Goal: Task Accomplishment & Management: Use online tool/utility

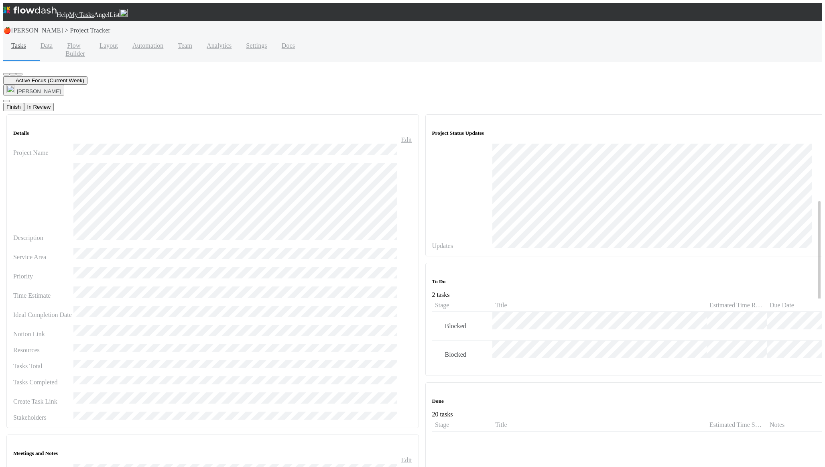
scroll to position [157, 377]
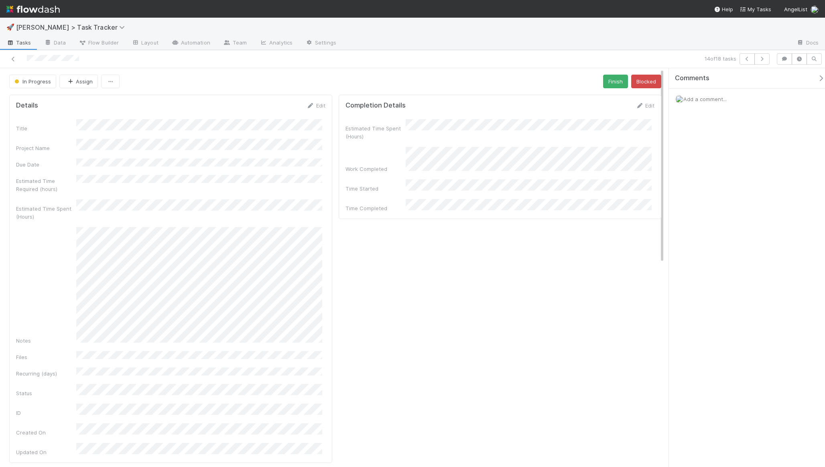
click at [442, 98] on div "Completion Details Edit Estimated Time Spent (Hours) Work Completed Time Starte…" at bounding box center [499, 157] width 323 height 124
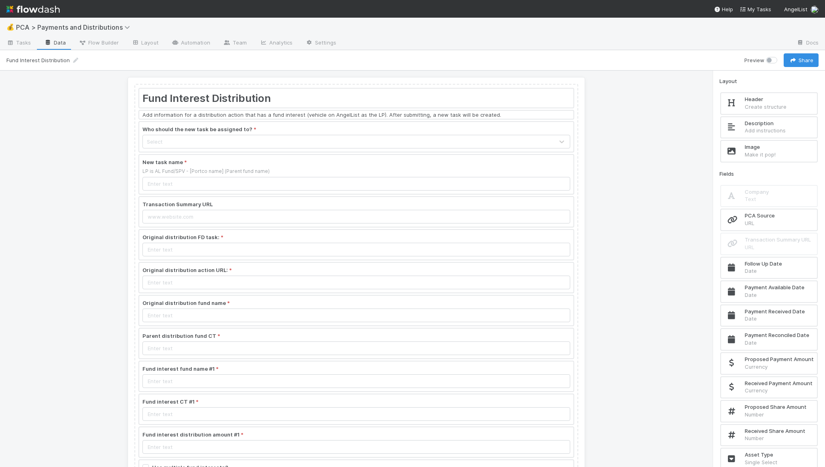
click at [282, 232] on div at bounding box center [356, 245] width 434 height 30
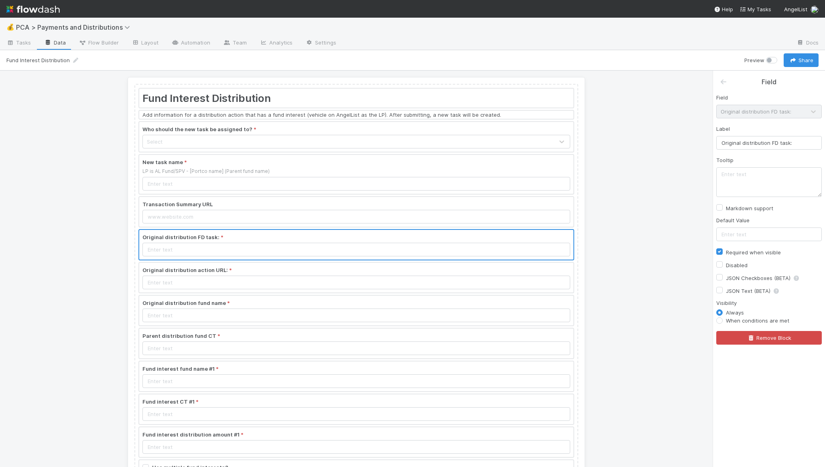
drag, startPoint x: 295, startPoint y: 203, endPoint x: 301, endPoint y: 181, distance: 22.5
click at [295, 203] on div at bounding box center [356, 212] width 434 height 30
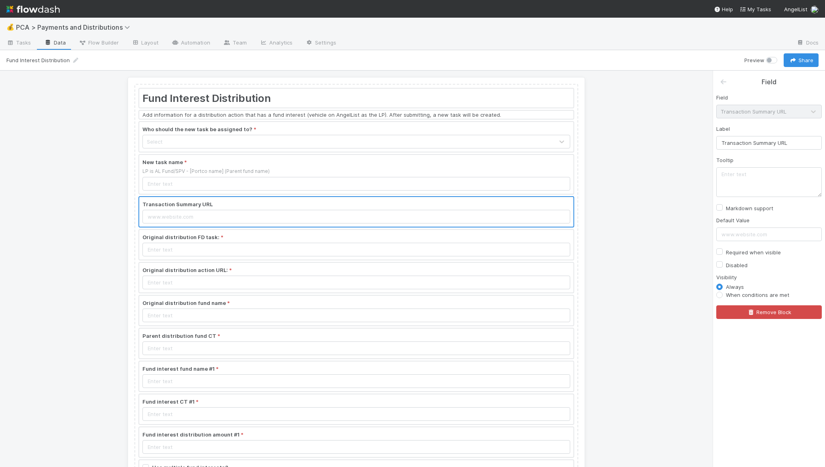
click at [300, 172] on div at bounding box center [356, 174] width 434 height 39
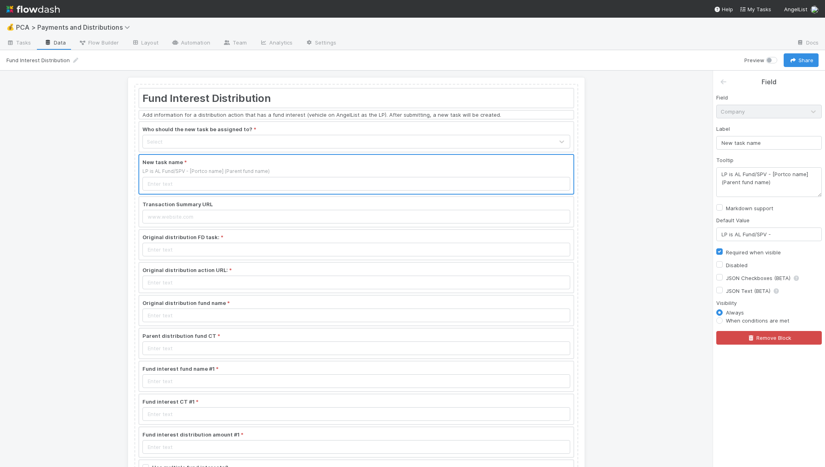
click at [316, 131] on div at bounding box center [356, 137] width 434 height 30
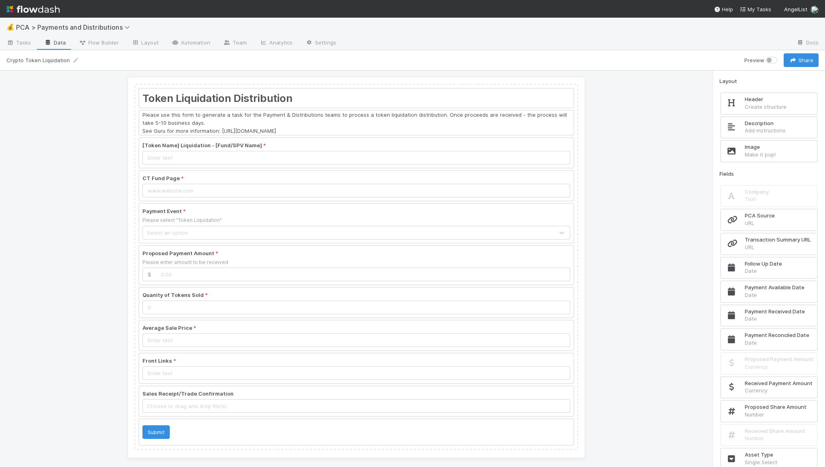
click at [251, 150] on div at bounding box center [356, 153] width 434 height 30
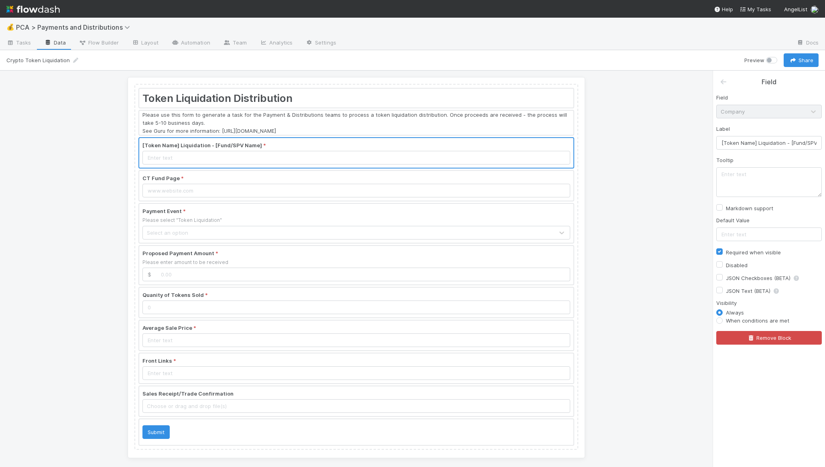
click at [251, 156] on div at bounding box center [356, 153] width 434 height 30
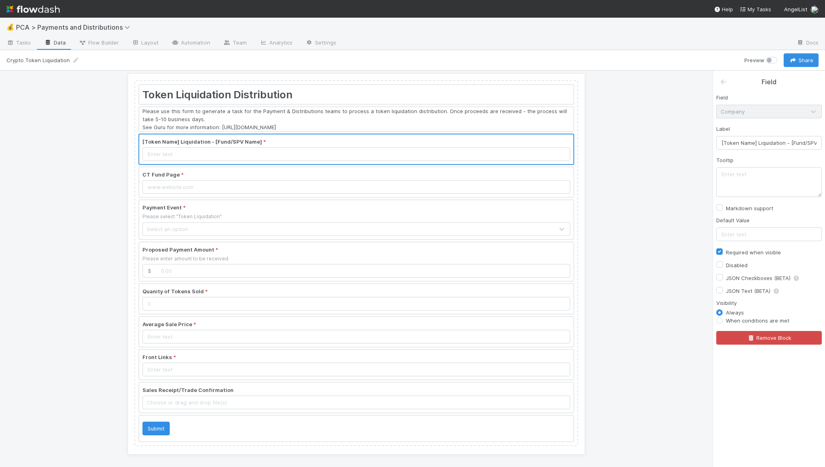
scroll to position [4, 0]
click at [258, 309] on div at bounding box center [356, 299] width 434 height 30
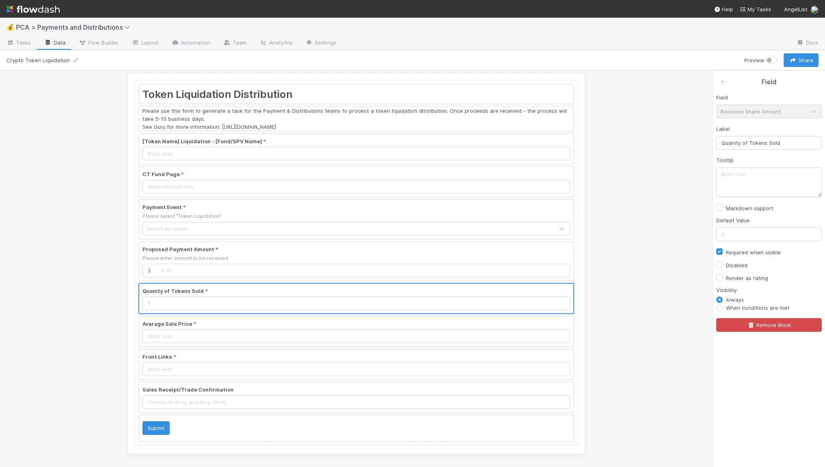
click at [245, 325] on div at bounding box center [356, 331] width 434 height 30
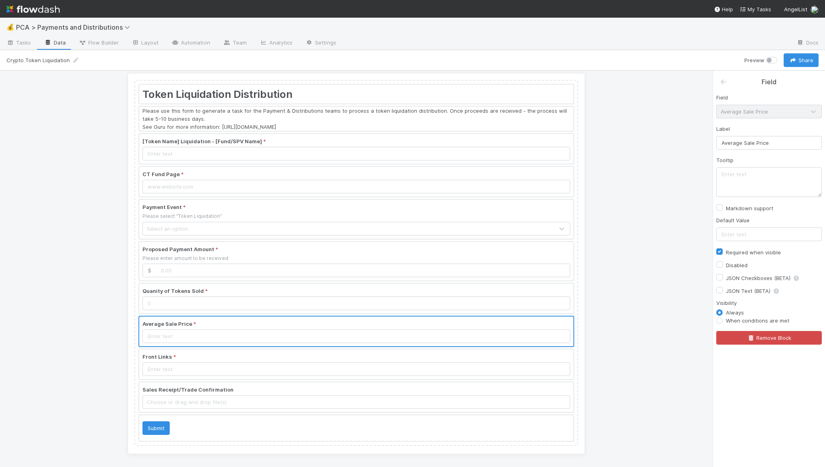
click at [257, 305] on div at bounding box center [356, 299] width 434 height 30
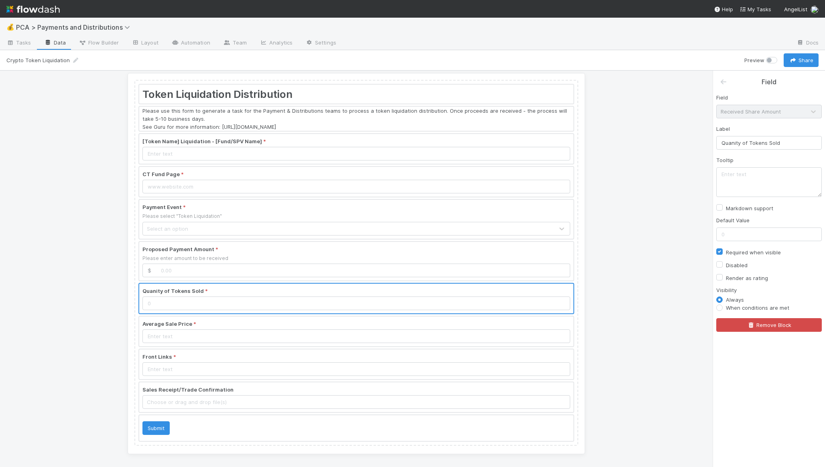
click at [251, 320] on div at bounding box center [356, 331] width 434 height 30
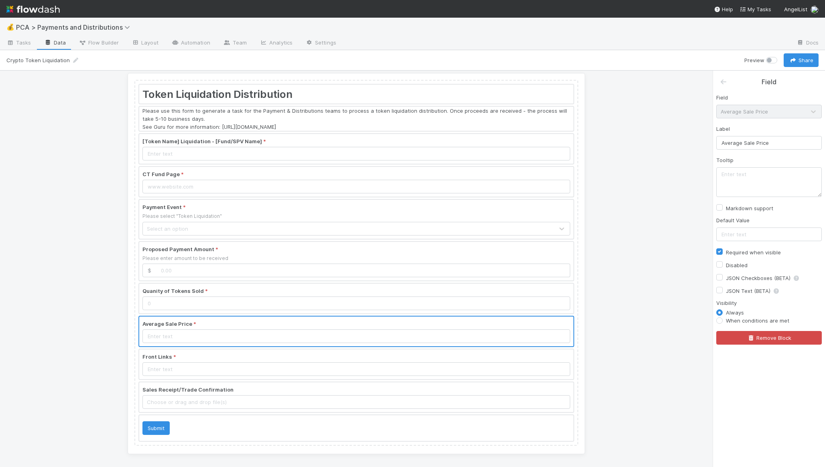
click at [333, 399] on div at bounding box center [356, 397] width 434 height 30
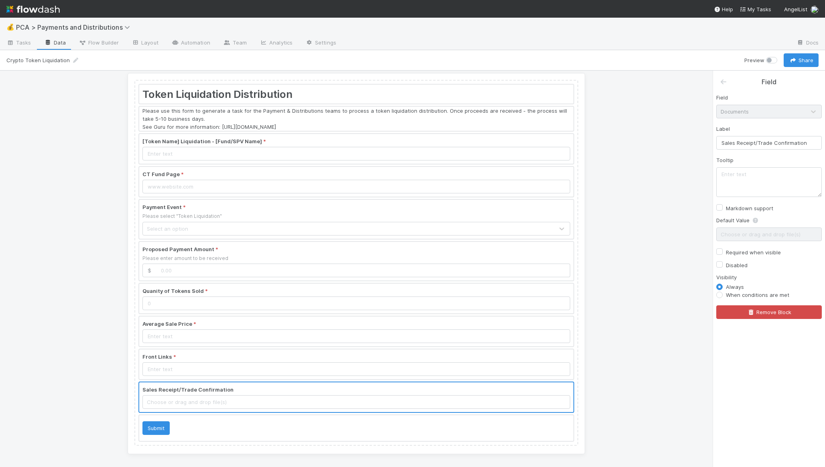
click at [287, 116] on div at bounding box center [356, 119] width 434 height 24
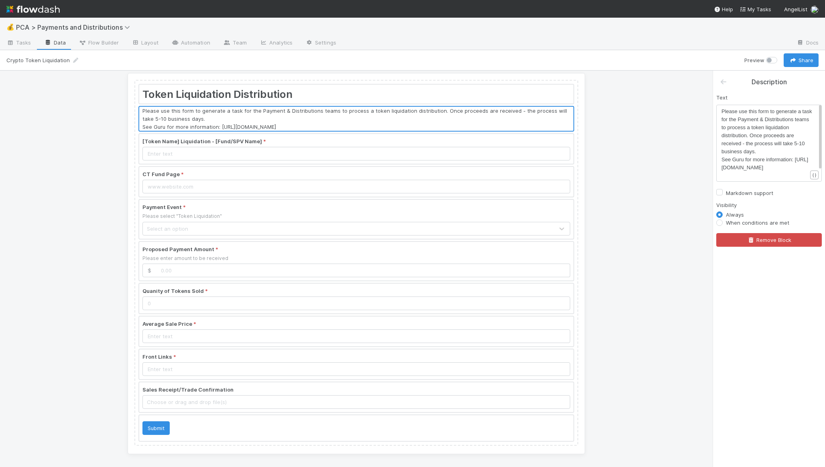
click at [221, 91] on div at bounding box center [356, 94] width 434 height 19
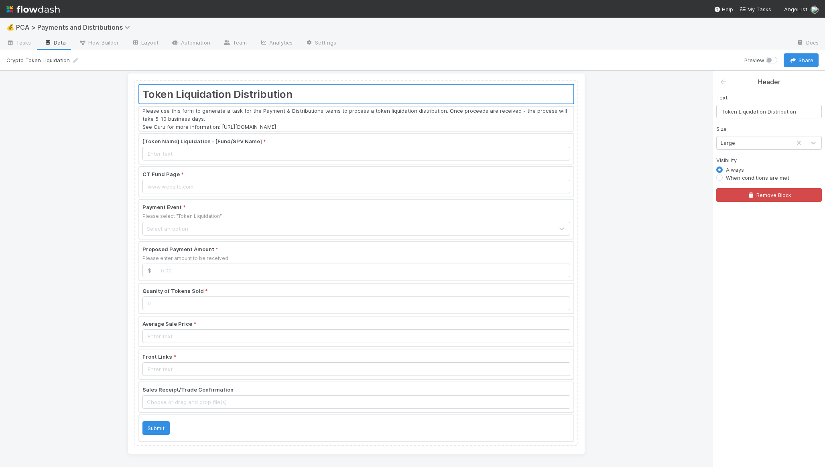
click at [403, 124] on div at bounding box center [356, 119] width 434 height 24
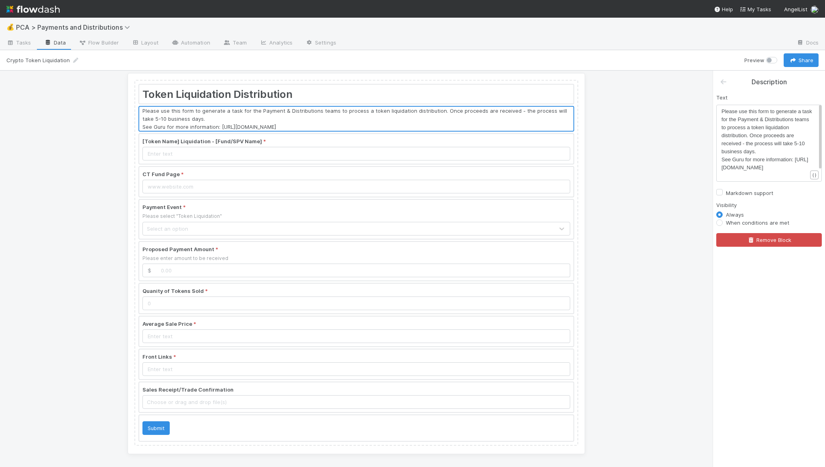
click at [225, 434] on div at bounding box center [356, 428] width 434 height 26
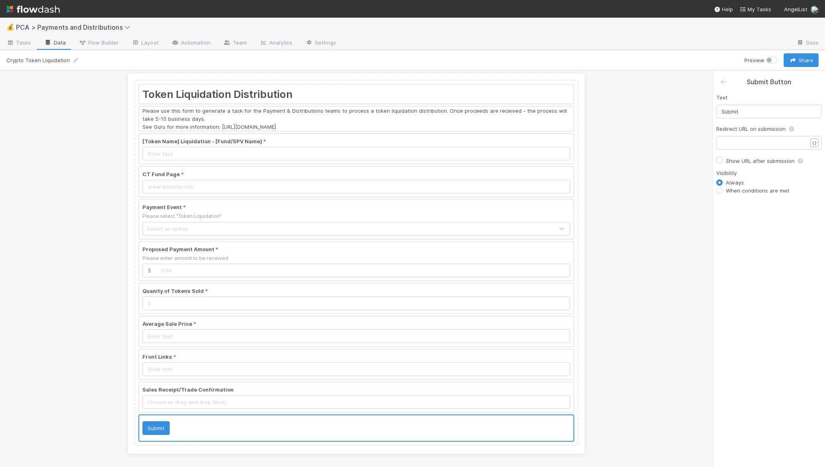
click at [739, 187] on label "When conditions are met" at bounding box center [757, 190] width 63 height 8
click at [722, 187] on input "When conditions are met" at bounding box center [719, 189] width 6 height 7
radio input "true"
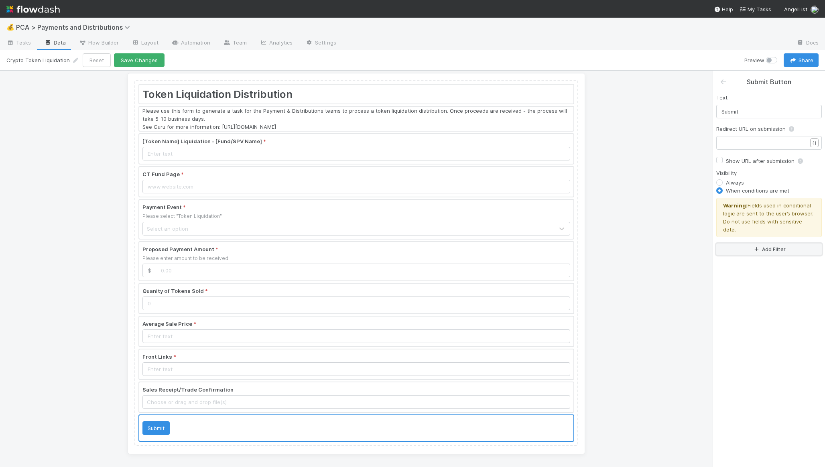
click at [757, 243] on button "Add Filter" at bounding box center [768, 249] width 105 height 12
click at [758, 249] on div "Assigned To" at bounding box center [769, 255] width 73 height 12
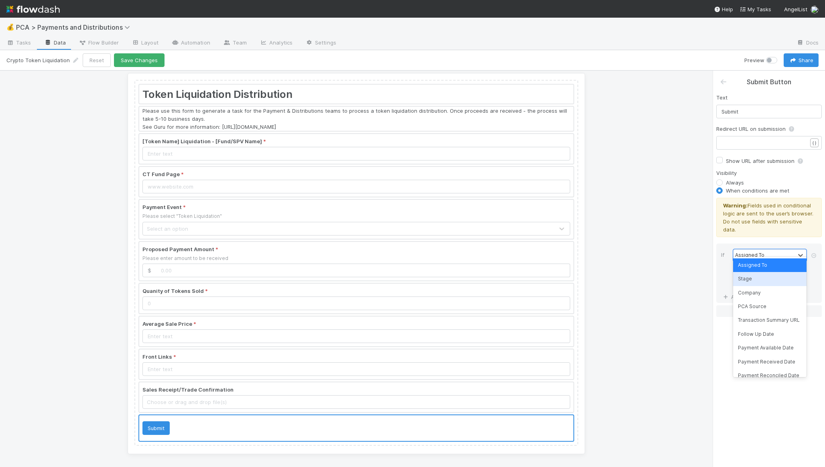
click at [763, 281] on div "Stage" at bounding box center [769, 279] width 73 height 14
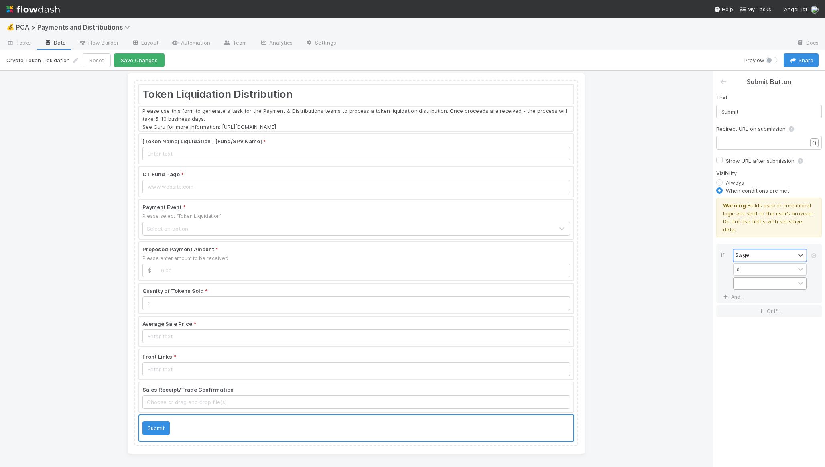
click at [764, 278] on div at bounding box center [763, 284] width 61 height 12
click at [770, 340] on div "Archive" at bounding box center [769, 347] width 73 height 14
click at [596, 314] on div "Token Liquidation Distribution Please use this form to generate a task for the …" at bounding box center [356, 269] width 712 height 396
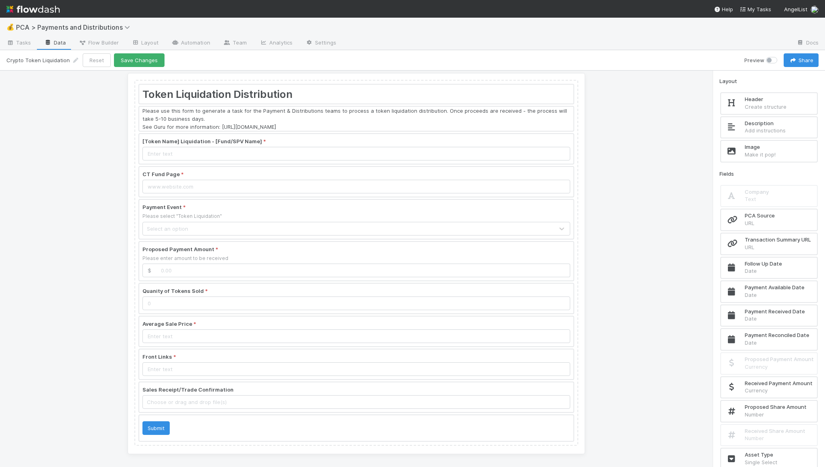
click at [221, 114] on div at bounding box center [356, 119] width 434 height 24
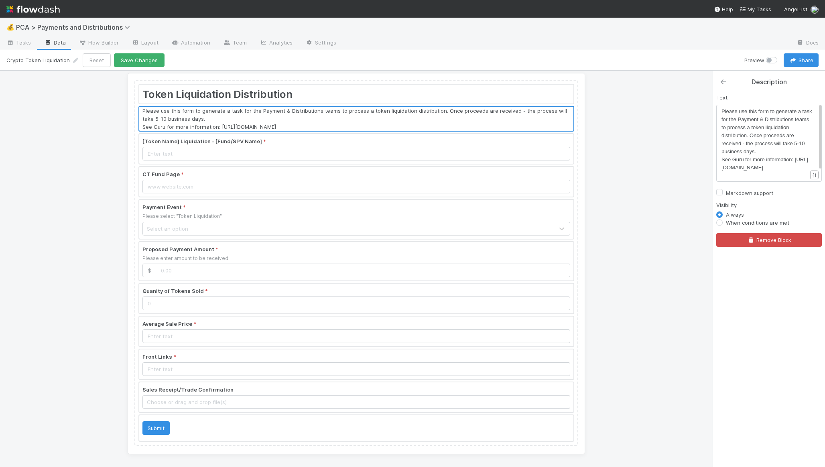
click at [723, 84] on icon at bounding box center [723, 82] width 8 height 6
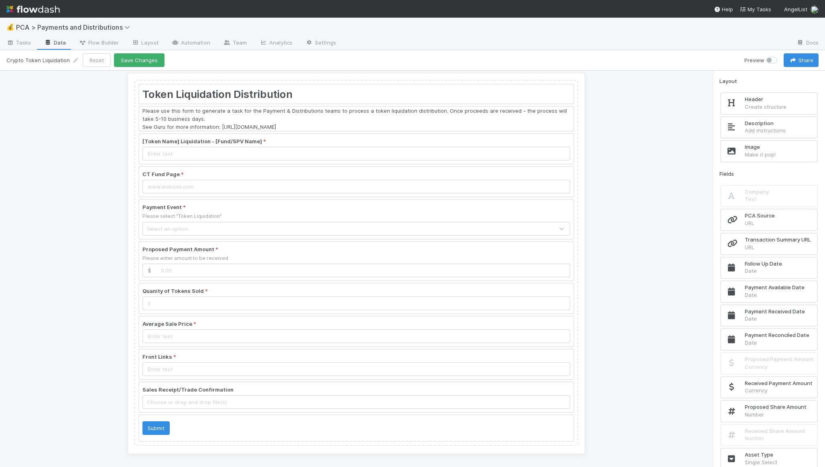
scroll to position [0, 0]
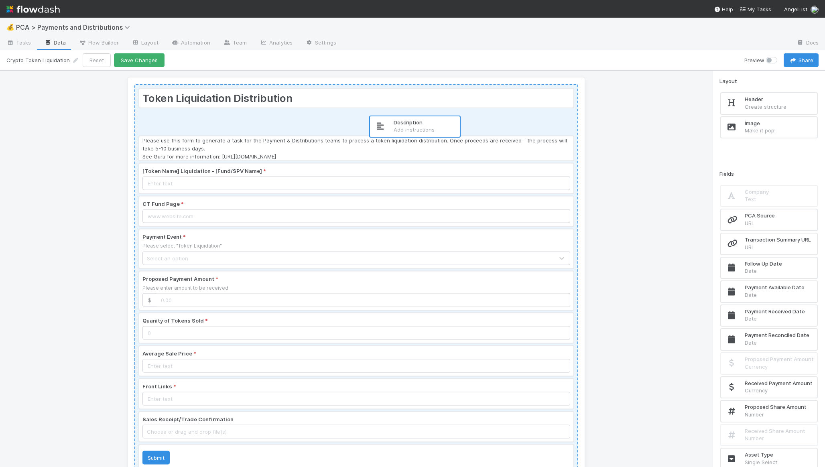
drag, startPoint x: 750, startPoint y: 126, endPoint x: 389, endPoint y: 124, distance: 361.4
click at [389, 124] on div "Token Liquidation Distribution Please use this form to generate a task for the …" at bounding box center [412, 269] width 825 height 396
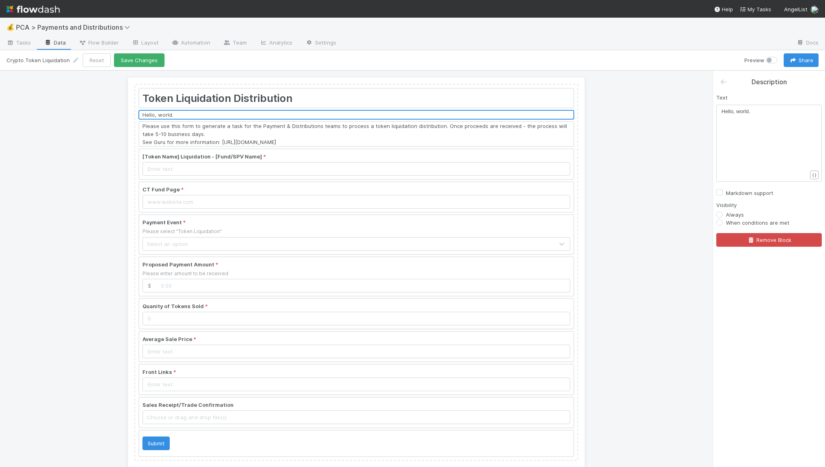
scroll to position [2, 0]
click at [732, 130] on div "xxxxxxxxxx Hello, world." at bounding box center [773, 152] width 105 height 91
click at [732, 130] on div "x Hello, world ." at bounding box center [773, 152] width 105 height 91
type textarea "Hello, world."
click at [732, 130] on div "x Hello, world." at bounding box center [773, 152] width 105 height 91
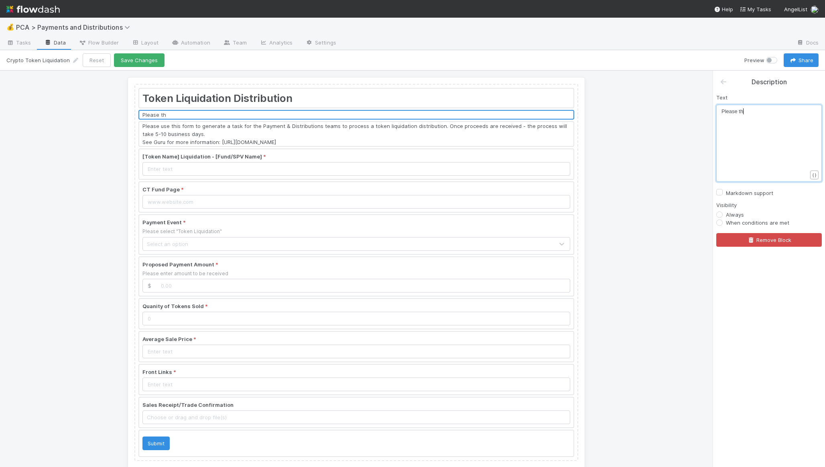
type textarea "Please the"
click at [722, 111] on span "Please the" at bounding box center [733, 111] width 25 height 6
click at [726, 194] on label "Markdown support" at bounding box center [749, 193] width 47 height 10
click at [717, 194] on input "Markdown support" at bounding box center [719, 191] width 6 height 7
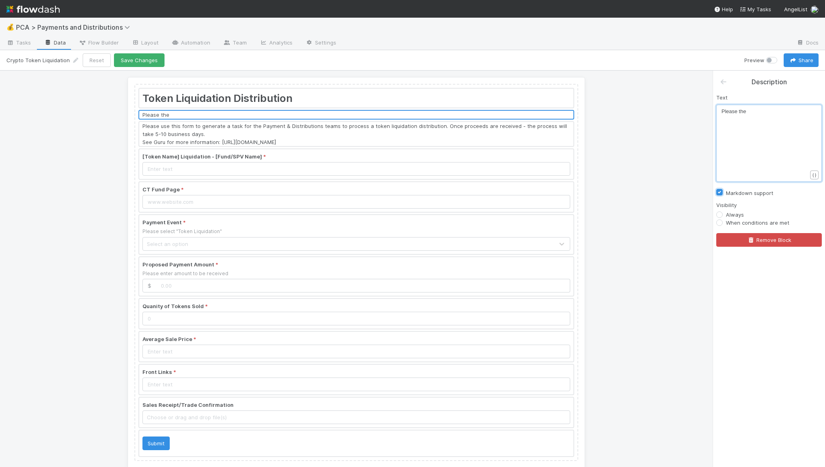
checkbox input "true"
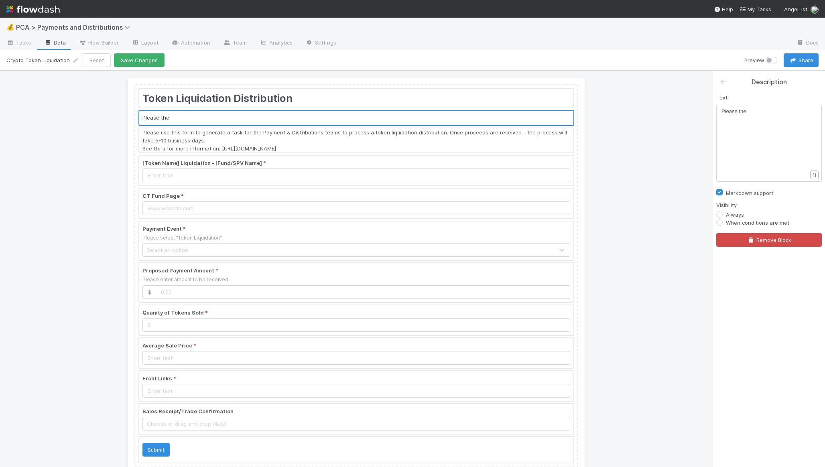
click at [720, 109] on div "x Please the" at bounding box center [768, 143] width 105 height 77
click at [721, 112] on span "Please the" at bounding box center [733, 111] width 25 height 6
type textarea "## This Form is"
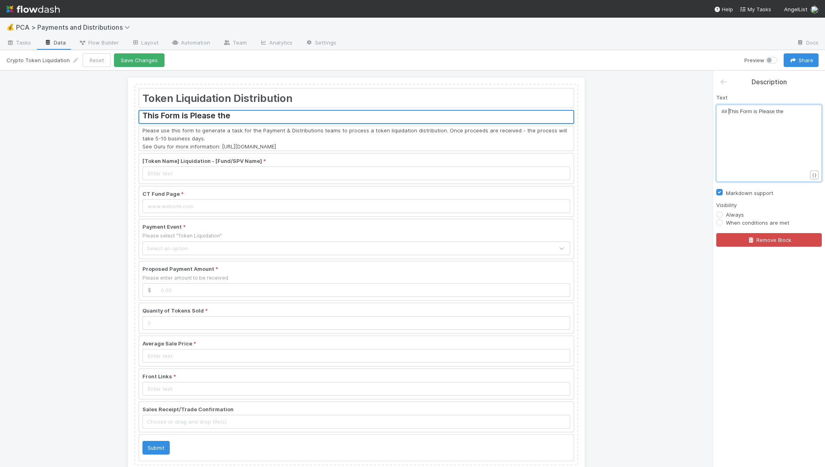
click at [729, 113] on span "## This Form is Please the" at bounding box center [752, 111] width 62 height 6
type textarea "r!"
type textarea "!"
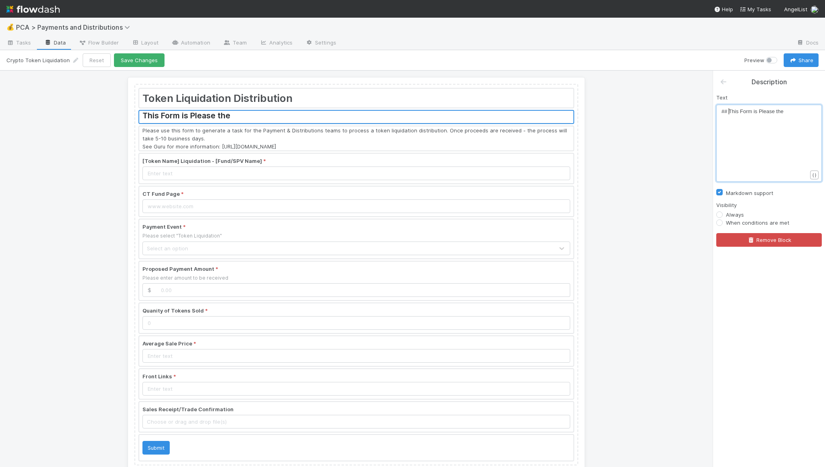
paste textarea
click at [762, 110] on span "## ❗This Form is Please the" at bounding box center [755, 111] width 69 height 6
type textarea "no longer activ3e"
type textarea "e !"
paste textarea
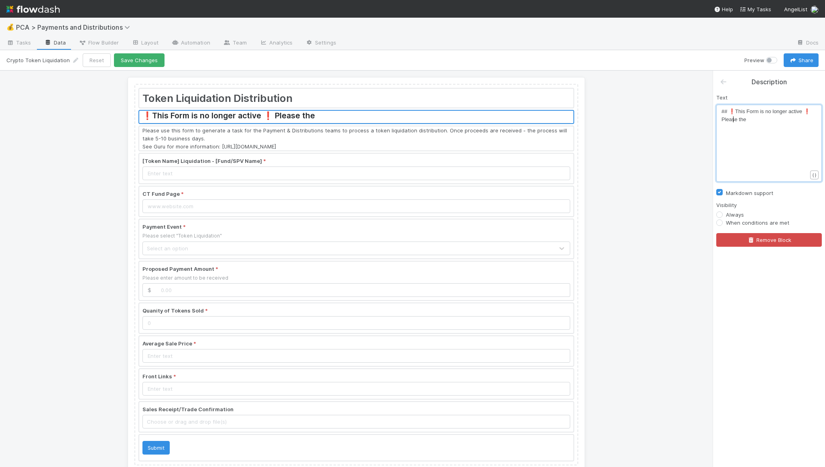
click at [731, 120] on span "## ❗This Form is no longer active ❗ Please the" at bounding box center [766, 115] width 91 height 14
click at [730, 120] on span "## ❗This Form is no longer active ❗ Please the" at bounding box center [766, 115] width 91 height 14
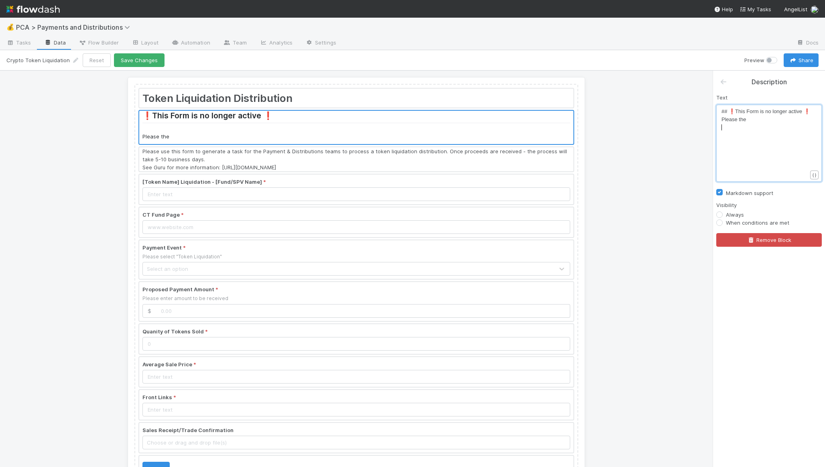
scroll to position [2, 0]
click at [740, 122] on span "Please the" at bounding box center [733, 119] width 25 height 6
type textarea "click here to submit a Token liqu"
type textarea "Liquidation PCA."
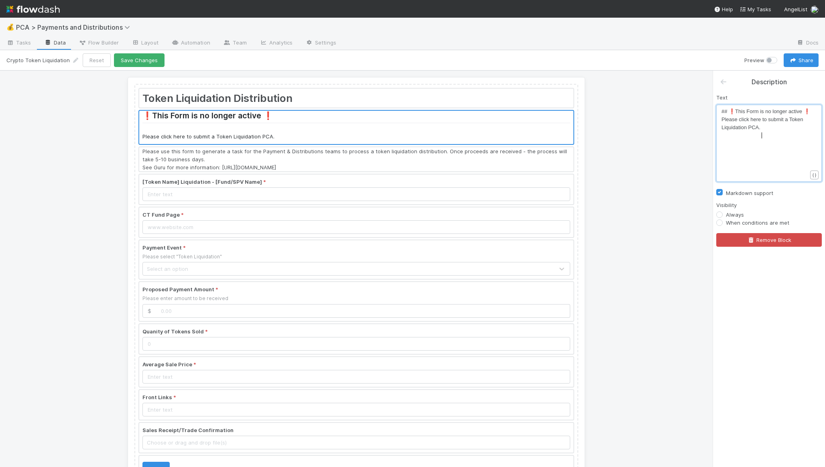
click at [721, 126] on span "Please click here to submit a Token Liquidation PCA." at bounding box center [762, 123] width 83 height 14
click at [726, 109] on span "## ❗This Form is no longer active ❗" at bounding box center [765, 111] width 89 height 6
click at [721, 128] on div "x # ❗This Form is no longer active ❗ Please click here to submit a Token Liquid…" at bounding box center [768, 143] width 105 height 77
click at [721, 127] on span "Please click here to submit a Token Liquidation PCA." at bounding box center [762, 123] width 83 height 14
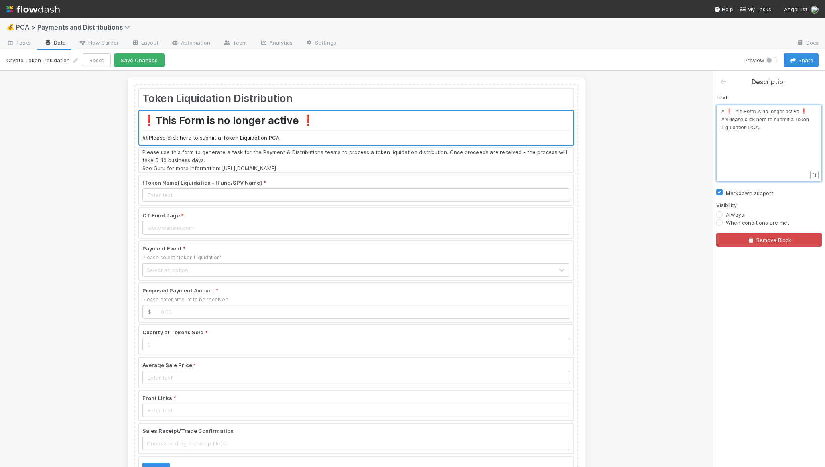
scroll to position [2, 7]
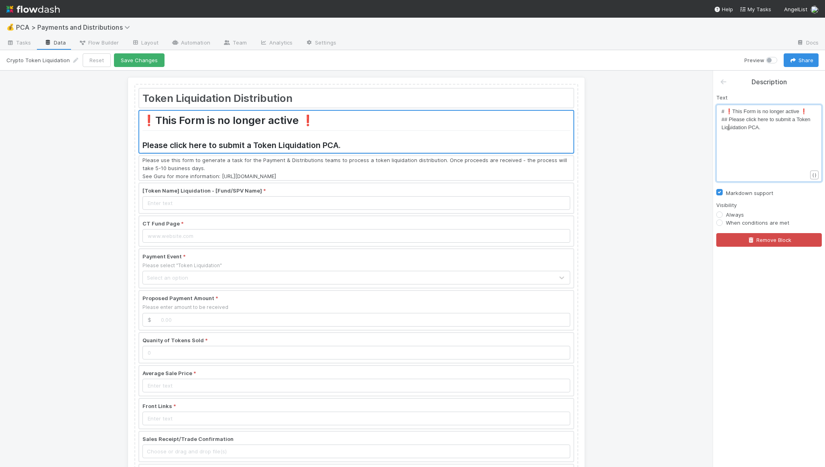
type textarea "## ["
click at [780, 132] on pre "## [Please click here to submit a Token Liquidation PCA." at bounding box center [766, 124] width 91 height 16
paste textarea ")"
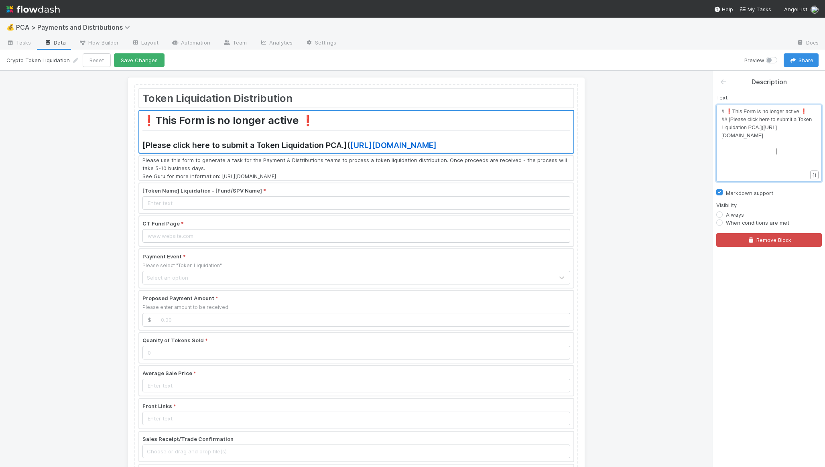
type textarea "]()"
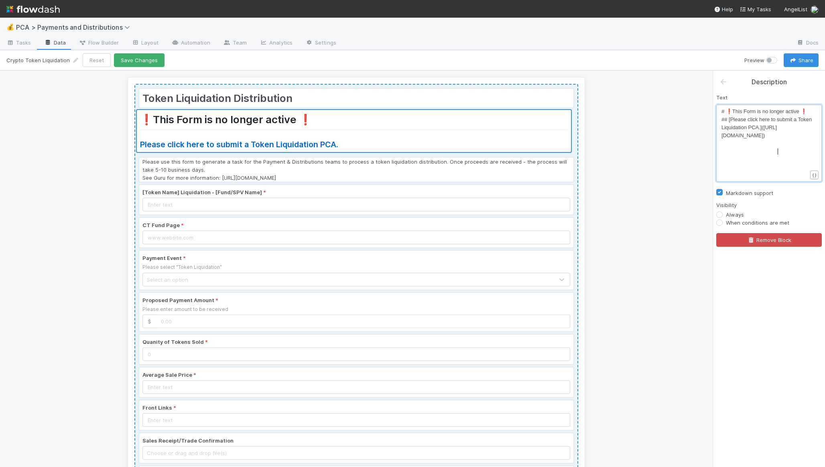
drag, startPoint x: 284, startPoint y: 130, endPoint x: 292, endPoint y: 126, distance: 8.5
click at [285, 127] on div "Token Liquidation Distribution ❗This Form is no longer active ❗ Please click he…" at bounding box center [356, 289] width 444 height 411
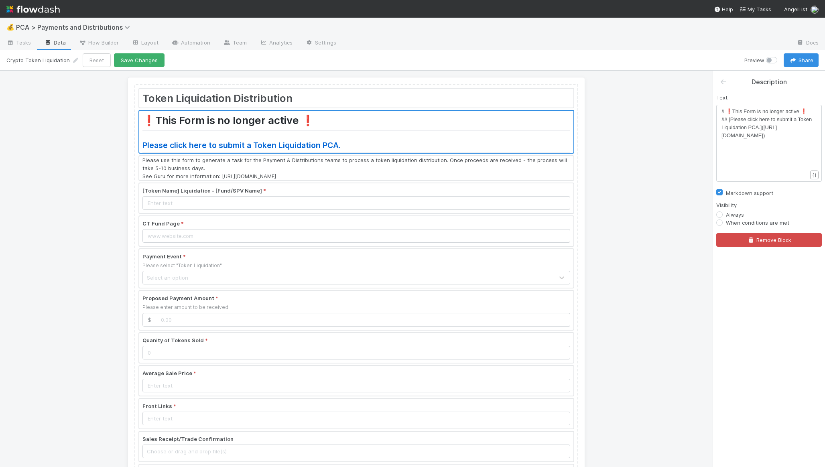
click at [749, 223] on label "When conditions are met" at bounding box center [757, 223] width 63 height 8
click at [722, 223] on input "When conditions are met" at bounding box center [719, 222] width 6 height 7
radio input "true"
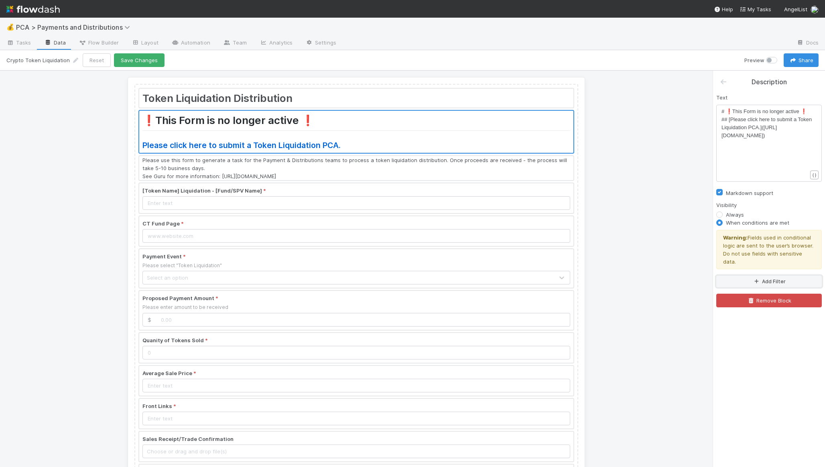
click at [745, 276] on button "Add Filter" at bounding box center [768, 282] width 105 height 12
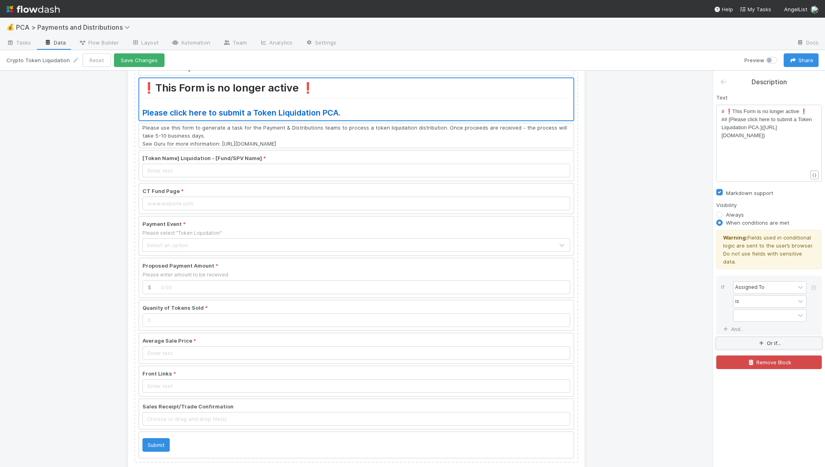
scroll to position [32, 0]
click at [442, 441] on div at bounding box center [356, 445] width 434 height 26
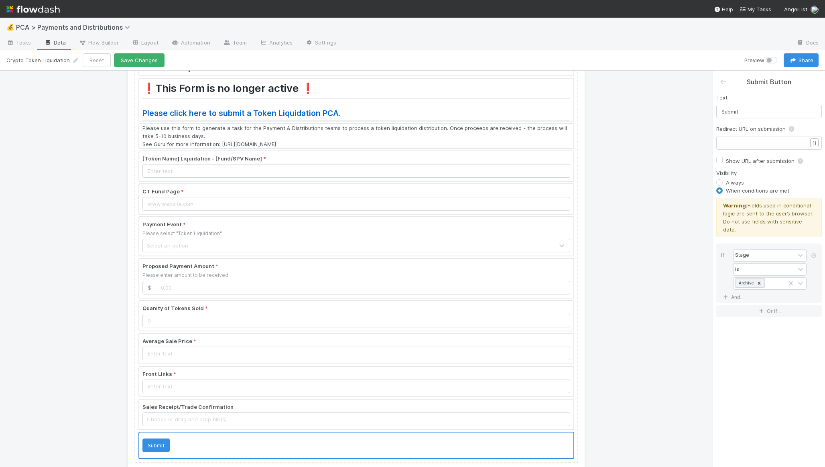
click at [729, 178] on label "Always" at bounding box center [735, 182] width 18 height 8
click at [722, 178] on input "Always" at bounding box center [719, 181] width 6 height 7
radio input "true"
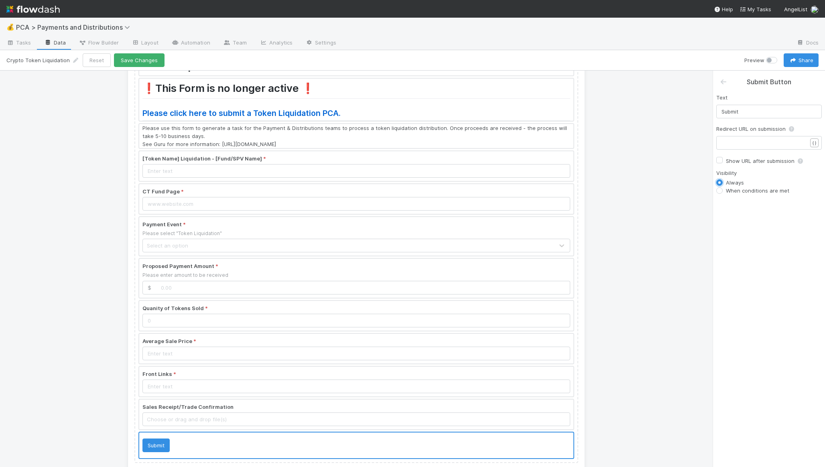
click at [258, 109] on div at bounding box center [356, 100] width 434 height 42
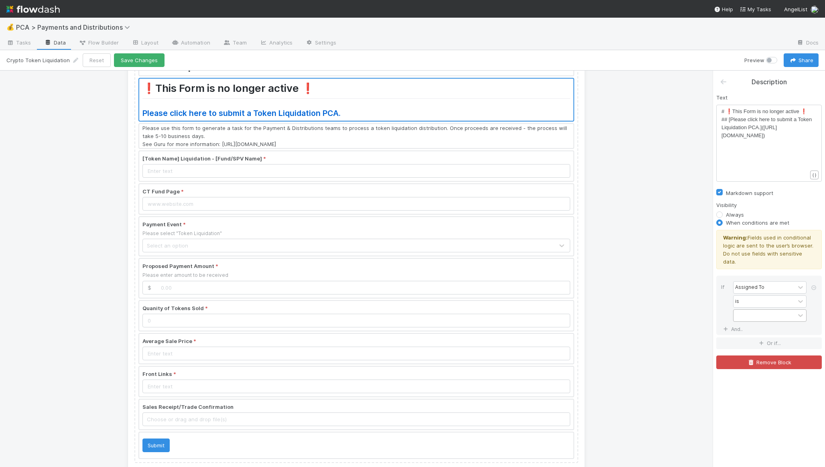
click at [762, 311] on div at bounding box center [763, 316] width 61 height 12
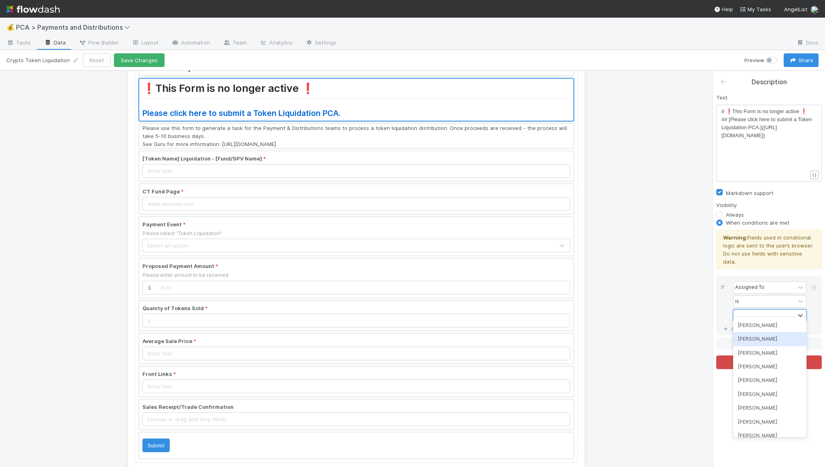
click at [757, 332] on div "Aana Farooqi" at bounding box center [769, 339] width 73 height 14
click at [758, 311] on div "Aana Farooqi" at bounding box center [755, 315] width 38 height 8
click at [763, 311] on div "Aana Farooqi" at bounding box center [755, 315] width 38 height 8
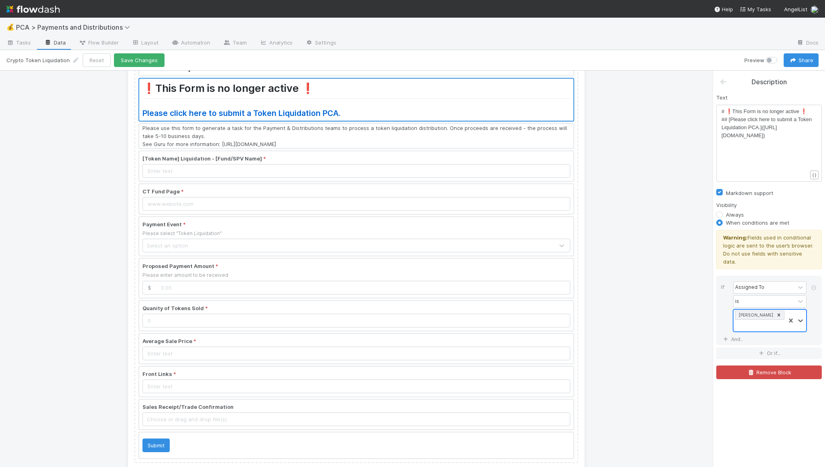
click at [776, 312] on icon at bounding box center [779, 315] width 6 height 6
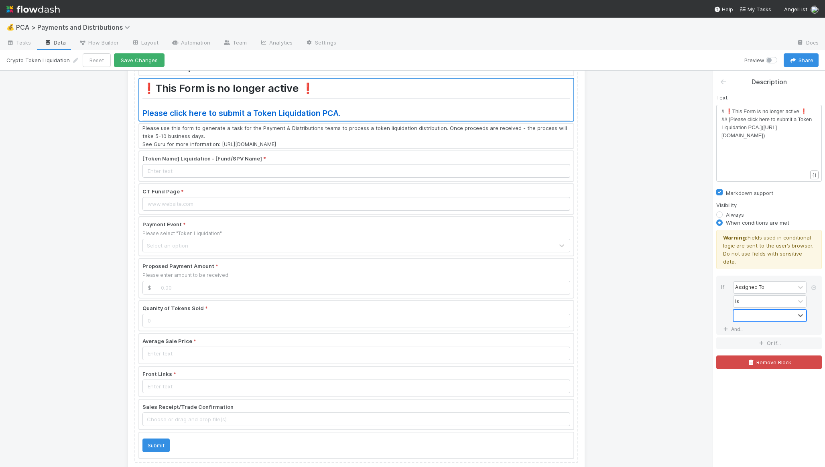
click at [767, 310] on div at bounding box center [763, 316] width 61 height 12
click at [761, 325] on div "[PERSON_NAME]" at bounding box center [769, 325] width 73 height 14
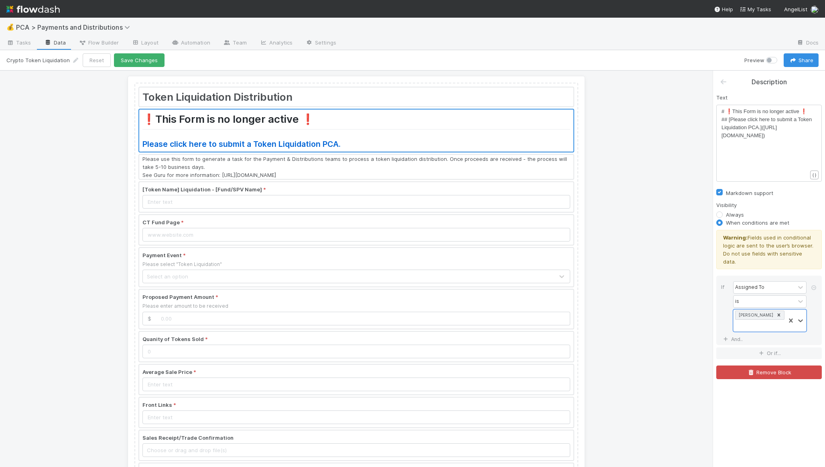
scroll to position [0, 0]
click at [137, 59] on button "Save Changes" at bounding box center [139, 60] width 51 height 14
click at [305, 145] on div at bounding box center [356, 132] width 434 height 42
click at [340, 111] on div at bounding box center [356, 132] width 434 height 42
click at [340, 101] on div at bounding box center [356, 98] width 434 height 19
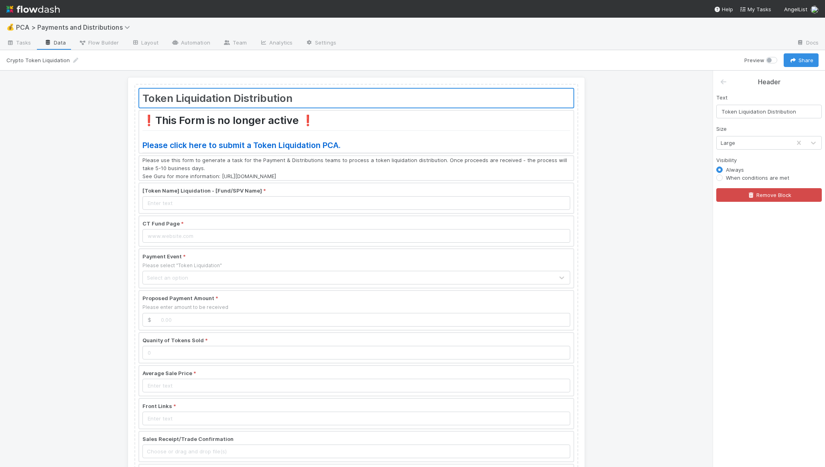
click at [430, 130] on div at bounding box center [356, 132] width 434 height 42
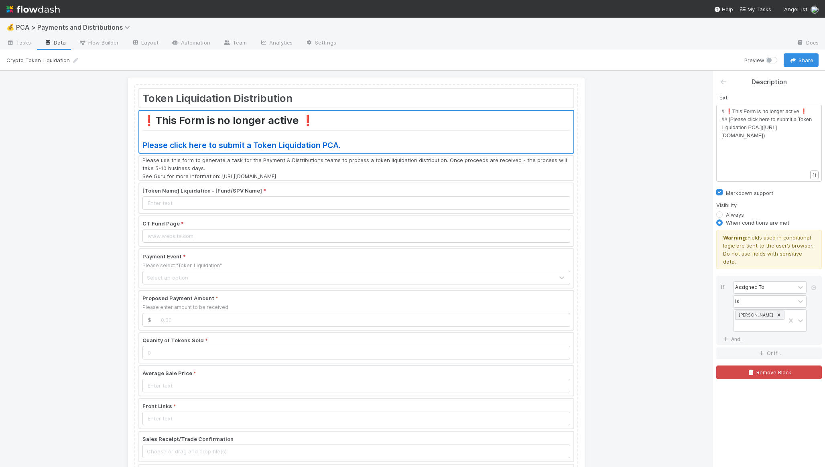
click at [307, 164] on div at bounding box center [356, 168] width 434 height 24
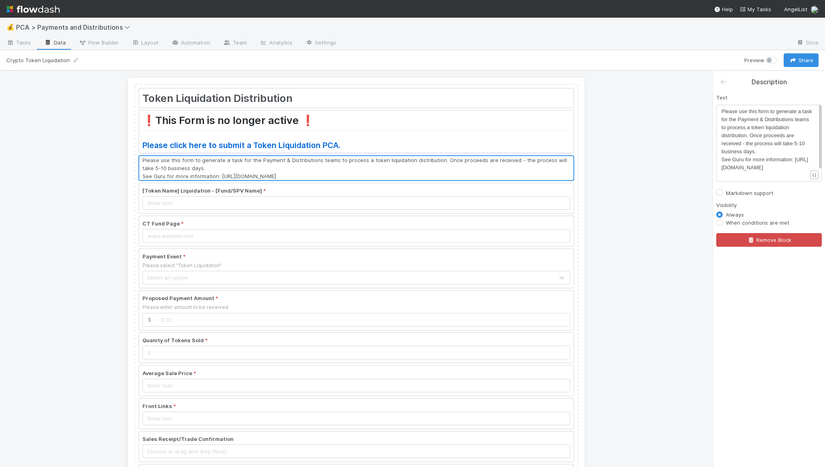
scroll to position [2, 0]
click at [742, 113] on span "Please use this form to generate a task for the Payment & Distributions teams t…" at bounding box center [767, 131] width 92 height 46
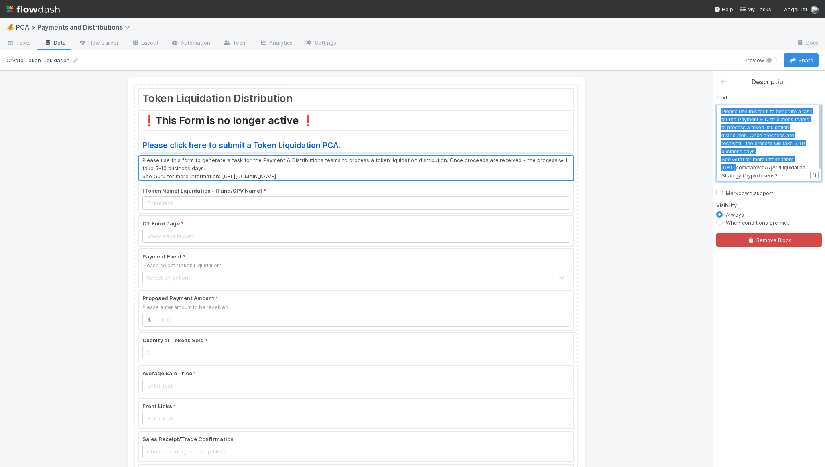
scroll to position [17, 0]
type textarea "Please use this form to generate a task for the Payment & Distributions teams t…"
drag, startPoint x: 722, startPoint y: 111, endPoint x: 788, endPoint y: 173, distance: 90.5
click at [229, 296] on div at bounding box center [356, 310] width 434 height 39
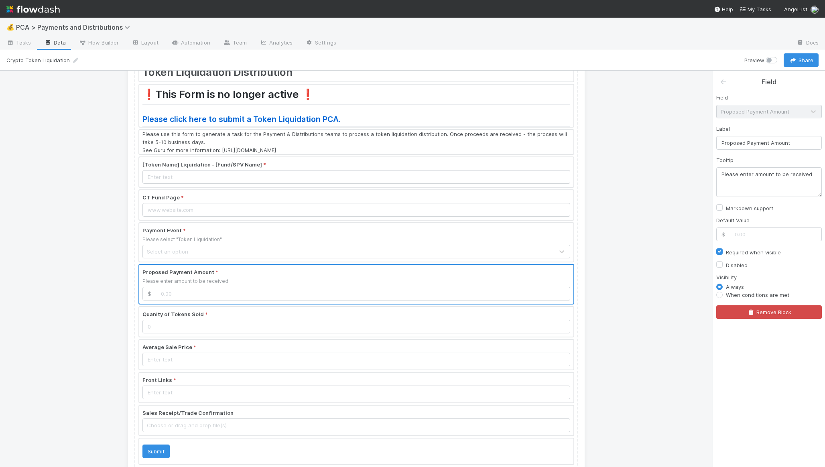
scroll to position [49, 0]
